Goal: Task Accomplishment & Management: Manage account settings

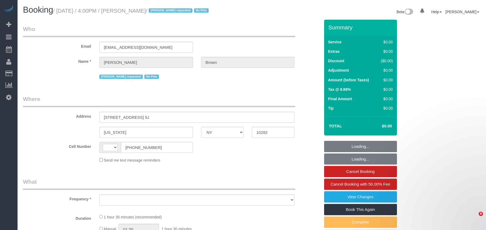
select select "NY"
select select "string:[GEOGRAPHIC_DATA]"
select select "string:stripe-pm_1NibPd4VGloSiKo7YVp6Yjon"
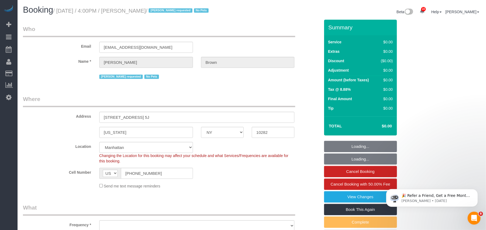
select select "number:58"
select select "number:74"
select select "number:15"
select select "number:6"
select select "object:1439"
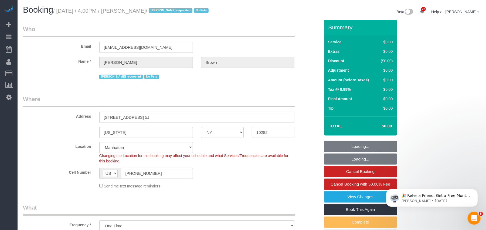
select select "spot1"
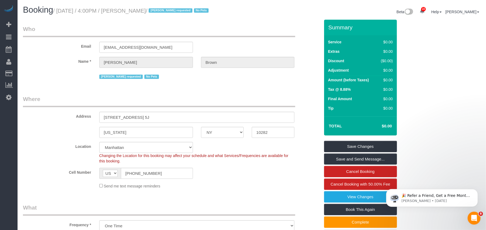
drag, startPoint x: 171, startPoint y: 12, endPoint x: 64, endPoint y: 11, distance: 107.1
click at [64, 11] on small "/ [DATE] / 4:00PM / [PERSON_NAME] / [PERSON_NAME] requested No Pets" at bounding box center [131, 11] width 157 height 6
click at [138, 17] on div "Booking / [DATE] / 4:00PM / [PERSON_NAME] / [PERSON_NAME] requested No Pets Bet…" at bounding box center [252, 12] width 466 height 14
drag, startPoint x: 171, startPoint y: 11, endPoint x: 135, endPoint y: 11, distance: 35.9
click at [135, 11] on small "/ [DATE] / 4:00PM / [PERSON_NAME] / [PERSON_NAME] requested No Pets" at bounding box center [131, 11] width 157 height 6
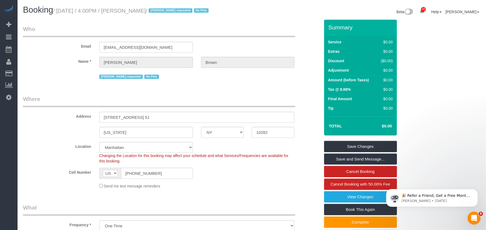
copy small "[PERSON_NAME]"
click at [169, 15] on div "Booking / [DATE] / 4:00PM / [PERSON_NAME] / [PERSON_NAME] requested No Pets" at bounding box center [135, 11] width 233 height 12
drag, startPoint x: 173, startPoint y: 12, endPoint x: 59, endPoint y: 11, distance: 114.1
click at [59, 11] on small "/ [DATE] / 4:00PM / [PERSON_NAME] / [PERSON_NAME] requested No Pets" at bounding box center [131, 11] width 157 height 6
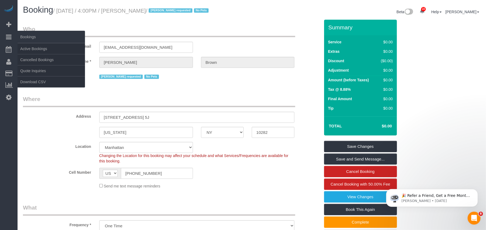
copy small "[DATE] / 4:00PM / [PERSON_NAME]"
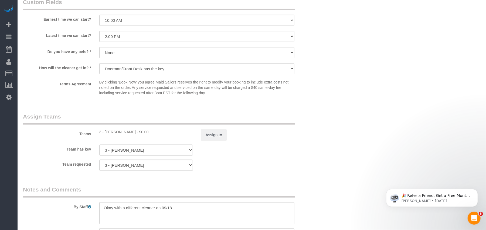
scroll to position [575, 0]
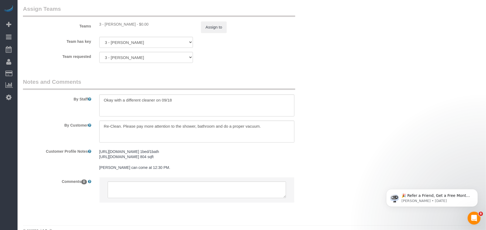
click at [107, 24] on div "3 - [PERSON_NAME] - $0.00" at bounding box center [146, 24] width 94 height 5
copy div "[PERSON_NAME]"
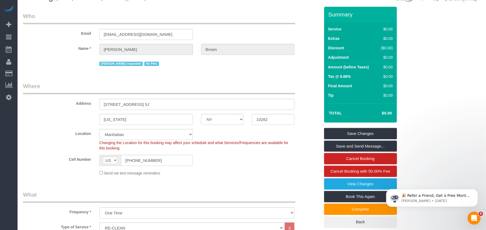
scroll to position [0, 0]
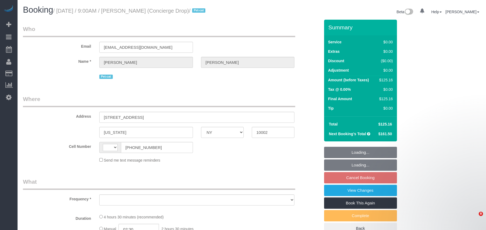
select select "NY"
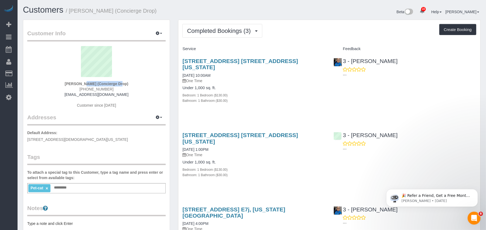
drag, startPoint x: 62, startPoint y: 84, endPoint x: 97, endPoint y: 77, distance: 35.3
click at [98, 84] on strong "[PERSON_NAME] (Concierge Drop)" at bounding box center [97, 84] width 64 height 4
copy strong "[PERSON_NAME]"
